Goal: Task Accomplishment & Management: Manage account settings

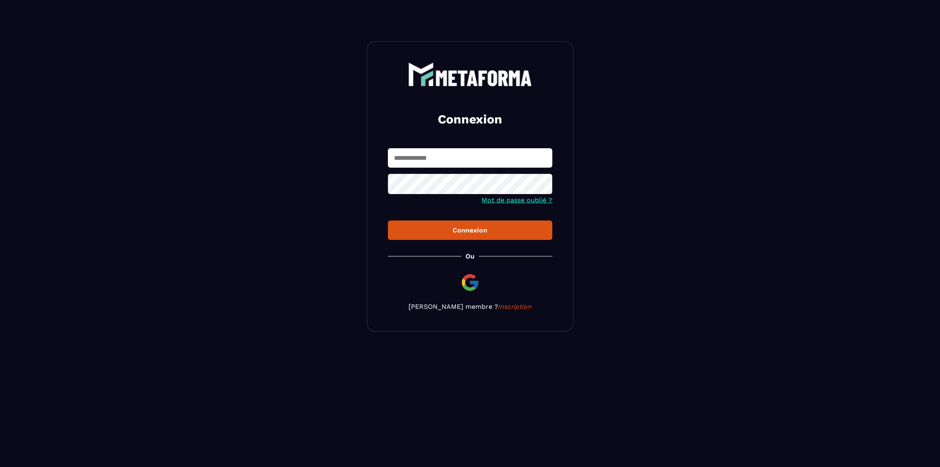
click at [490, 153] on input "text" at bounding box center [470, 157] width 164 height 19
type input "*"
type input "**********"
click at [388, 221] on button "Connexion" at bounding box center [470, 230] width 164 height 19
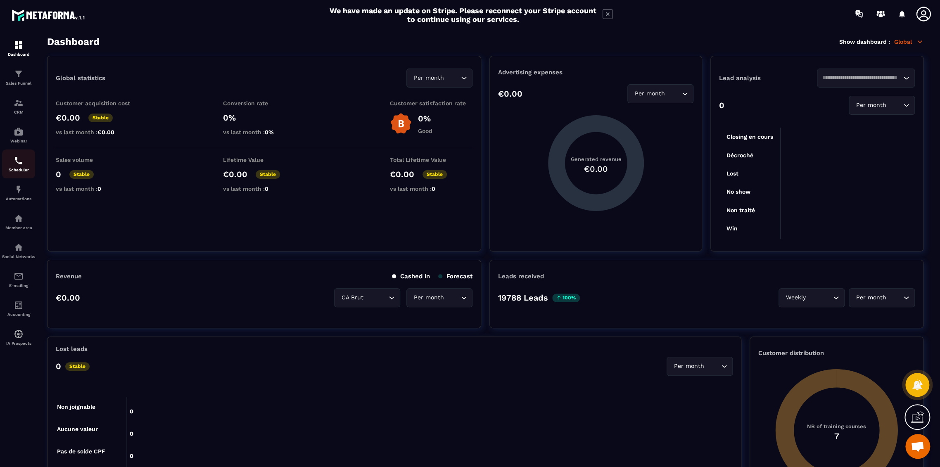
click at [17, 162] on img at bounding box center [19, 161] width 10 height 10
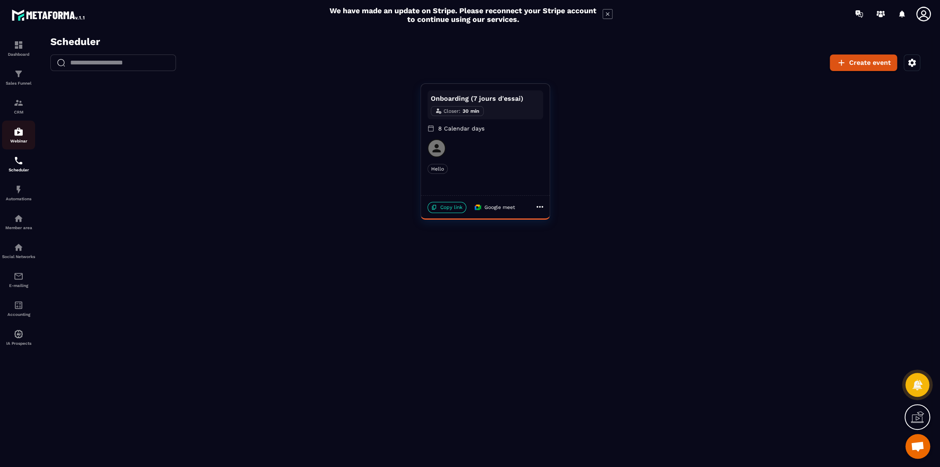
click at [24, 136] on div "Webinar" at bounding box center [18, 135] width 33 height 17
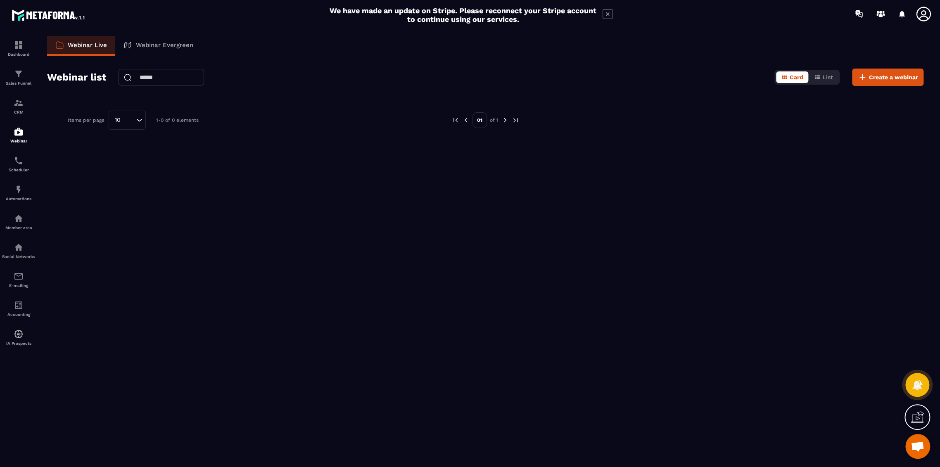
click at [925, 11] on icon at bounding box center [923, 14] width 14 height 14
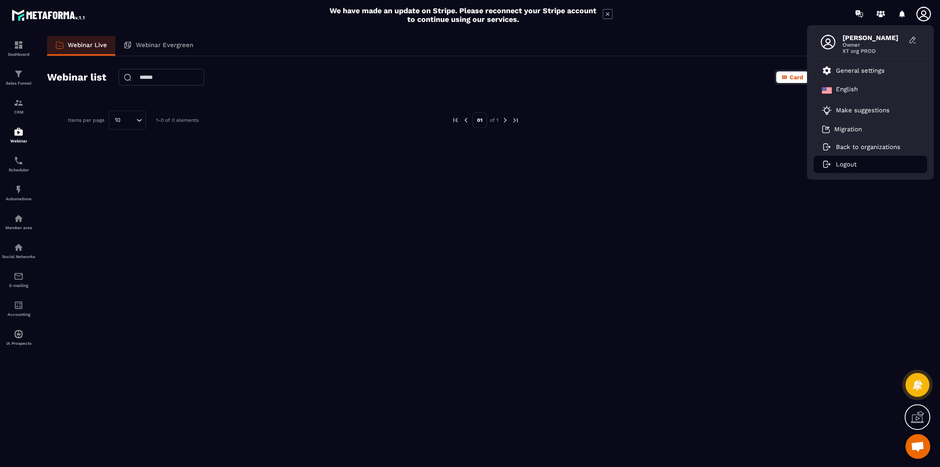
click at [846, 166] on p "Logout" at bounding box center [846, 164] width 21 height 7
